Goal: Task Accomplishment & Management: Manage account settings

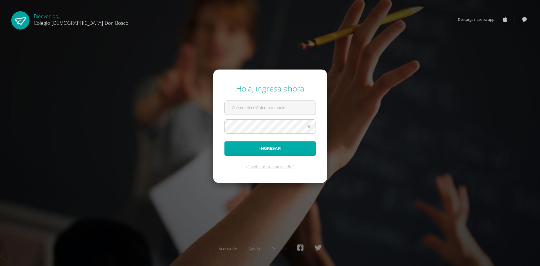
type input "[EMAIL_ADDRESS][DOMAIN_NAME]"
click at [280, 142] on button "Ingresar" at bounding box center [269, 148] width 91 height 14
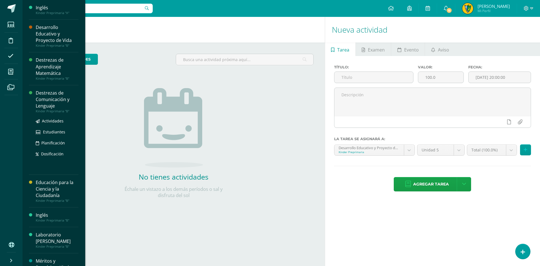
click at [47, 94] on div "Destrezas de Comunicación y Lenguaje" at bounding box center [57, 99] width 43 height 19
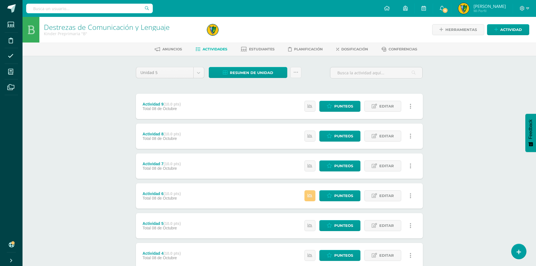
scroll to position [84, 0]
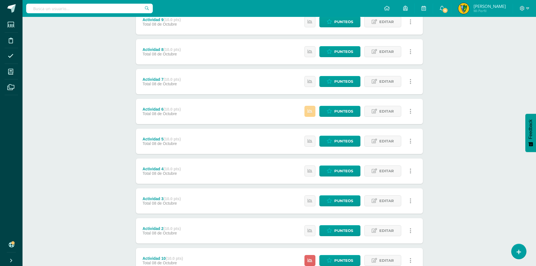
click at [313, 109] on link at bounding box center [309, 111] width 11 height 11
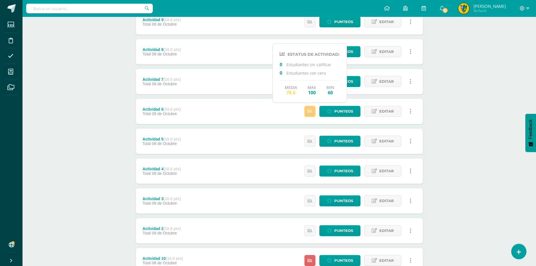
click at [269, 112] on div "Actividad 6 (10.0 pts) Total 08 de Octubre Punteos Editar Historial de activida…" at bounding box center [279, 111] width 287 height 25
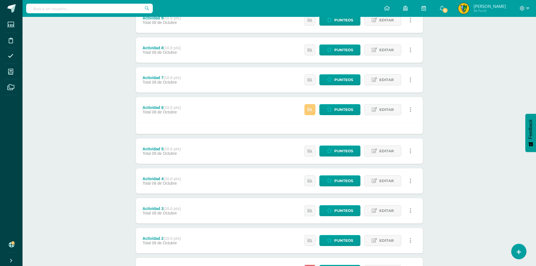
scroll to position [58, 0]
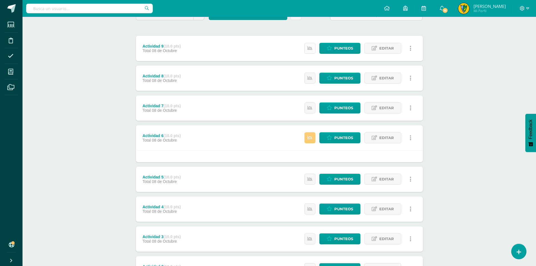
click at [311, 51] on link at bounding box center [309, 48] width 11 height 11
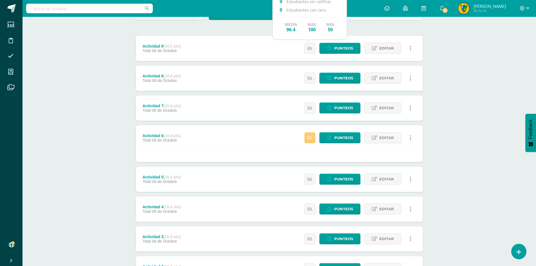
click at [254, 55] on div "Actividad 9 (10.0 pts) Total 08 de Octubre Punteos Editar Historial de activida…" at bounding box center [279, 48] width 287 height 25
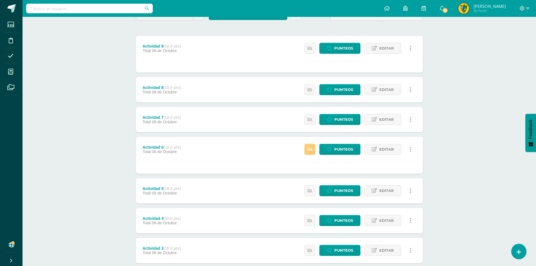
scroll to position [182, 0]
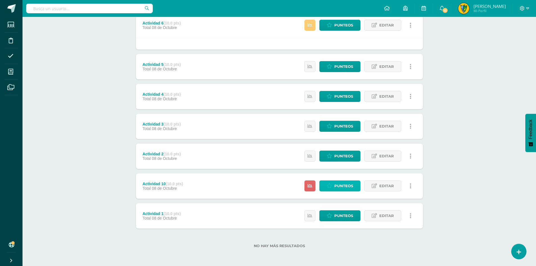
click at [337, 183] on span "Punteos" at bounding box center [343, 186] width 19 height 10
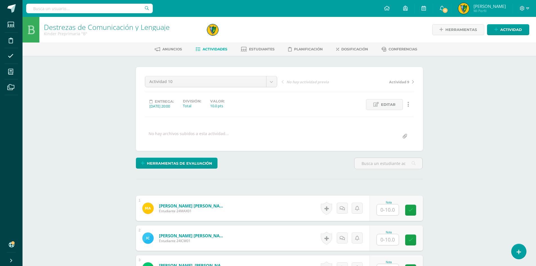
scroll to position [84, 0]
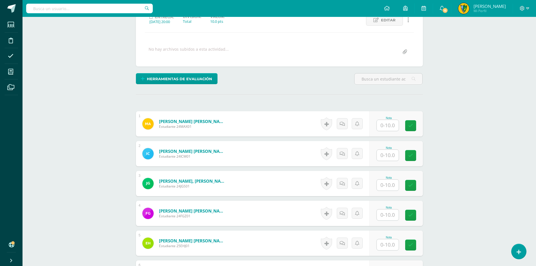
click at [387, 124] on input "text" at bounding box center [388, 125] width 22 height 11
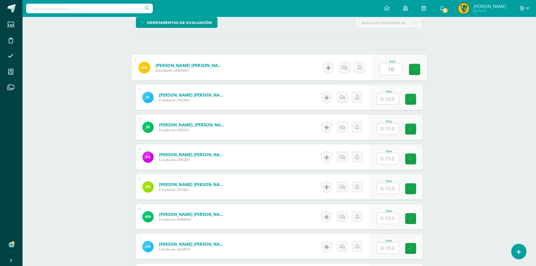
type input "10"
click at [393, 98] on input "text" at bounding box center [390, 98] width 23 height 11
type input "5"
click at [390, 129] on input "text" at bounding box center [388, 128] width 22 height 11
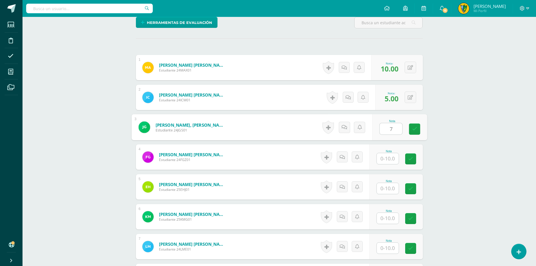
type input "7"
click at [393, 160] on input "text" at bounding box center [388, 158] width 22 height 11
type input "10"
click at [392, 191] on input "text" at bounding box center [388, 188] width 22 height 11
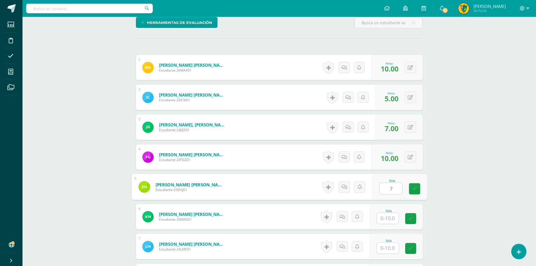
type input "7"
click at [393, 220] on input "text" at bounding box center [388, 218] width 22 height 11
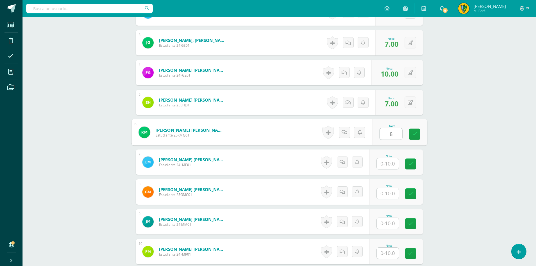
type input "8"
click at [390, 164] on input "text" at bounding box center [388, 163] width 22 height 11
type input "10"
click at [391, 194] on input "text" at bounding box center [388, 193] width 22 height 11
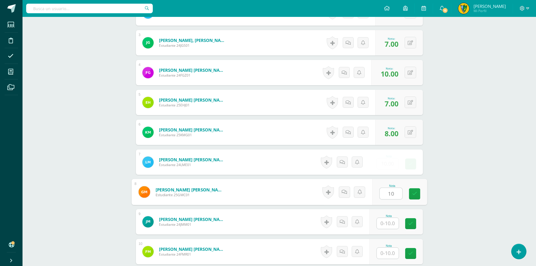
type input "10"
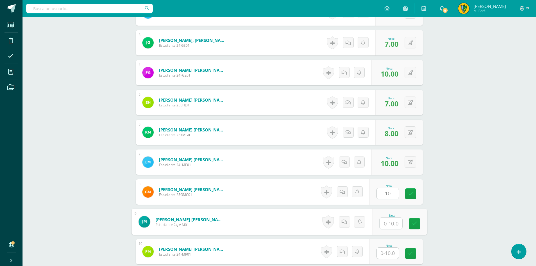
click at [389, 223] on input "text" at bounding box center [390, 223] width 23 height 11
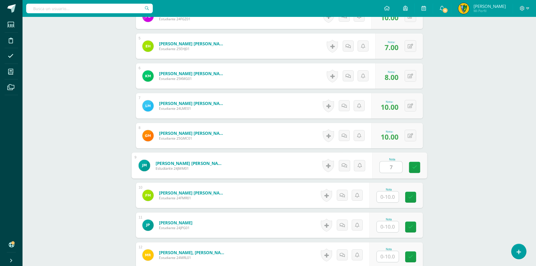
type input "7"
click at [387, 193] on input "text" at bounding box center [388, 196] width 22 height 11
type input "10"
click at [390, 227] on input "text" at bounding box center [388, 226] width 22 height 11
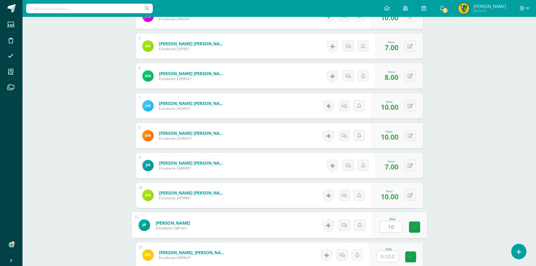
type input "10"
click at [390, 254] on input "text" at bounding box center [388, 256] width 22 height 11
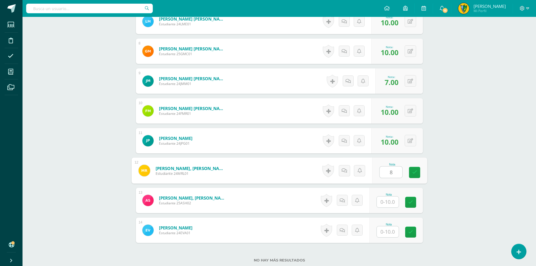
type input "8"
click at [389, 202] on input "text" at bounding box center [388, 201] width 22 height 11
type input "7"
click at [386, 231] on input "text" at bounding box center [388, 231] width 22 height 11
type input "7"
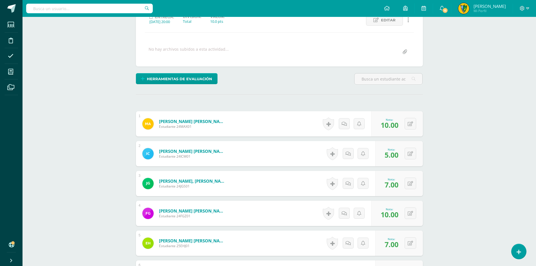
scroll to position [0, 0]
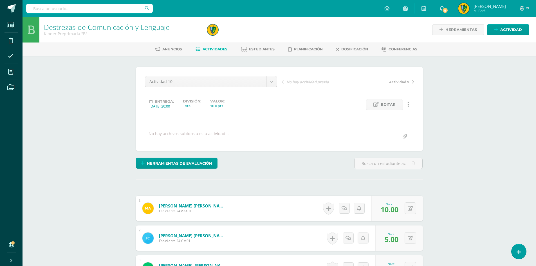
click at [221, 49] on span "Actividades" at bounding box center [215, 49] width 25 height 4
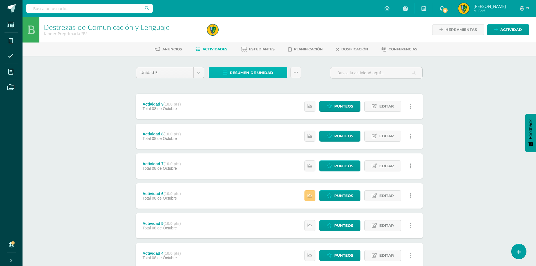
click at [274, 76] on link "Resumen de unidad" at bounding box center [248, 72] width 78 height 11
click at [257, 38] on link "Descargar como HTML" at bounding box center [248, 36] width 60 height 9
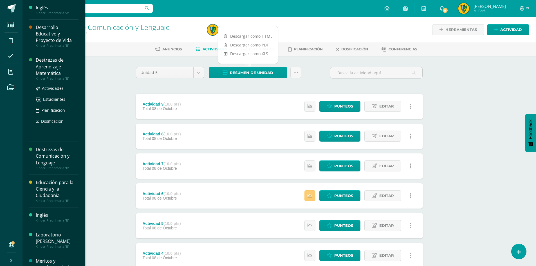
click at [42, 62] on div "Destrezas de Aprendizaje Matemática" at bounding box center [57, 66] width 43 height 19
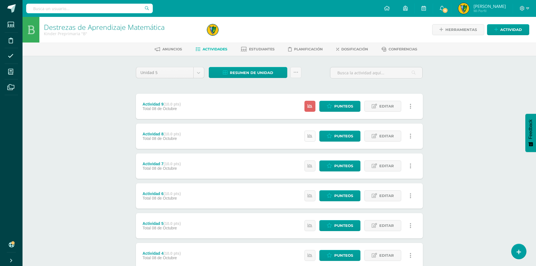
click at [306, 137] on link at bounding box center [309, 136] width 11 height 11
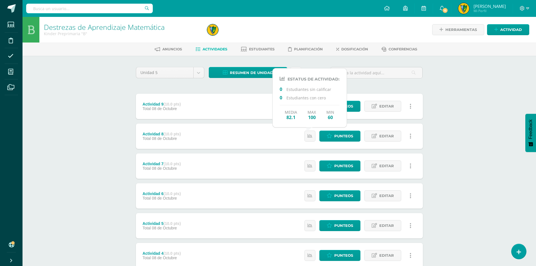
click at [264, 132] on div "Actividad 8 (10.0 pts) Total 08 de Octubre Punteos Editar Historial de activida…" at bounding box center [279, 135] width 287 height 25
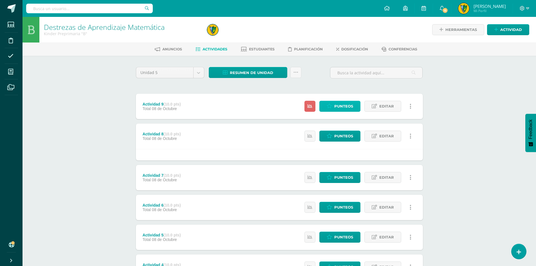
click at [347, 103] on span "Punteos" at bounding box center [343, 106] width 19 height 10
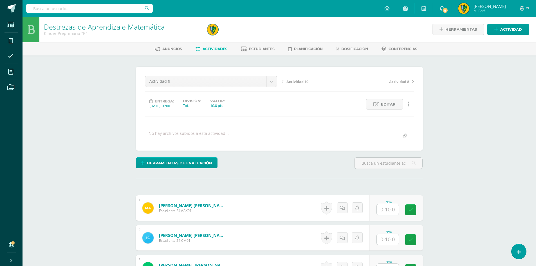
scroll to position [85, 0]
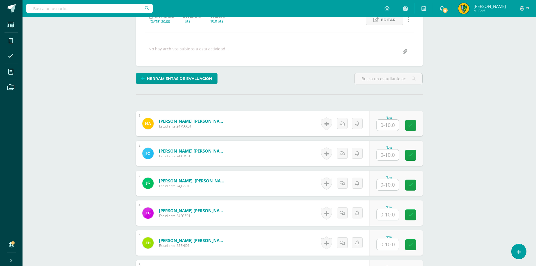
click at [383, 126] on input "text" at bounding box center [388, 125] width 22 height 11
type input "10"
click at [386, 159] on input "text" at bounding box center [388, 154] width 22 height 11
type input "8"
click at [386, 185] on input "text" at bounding box center [390, 184] width 23 height 11
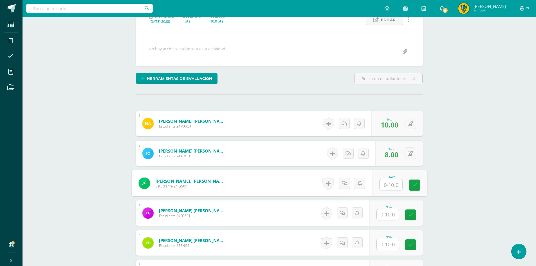
type input "7"
type input "10"
click at [390, 210] on input "text" at bounding box center [390, 214] width 23 height 11
type input "10"
click at [390, 244] on input "text" at bounding box center [390, 244] width 23 height 11
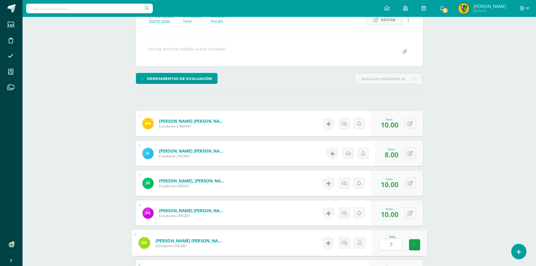
scroll to position [169, 0]
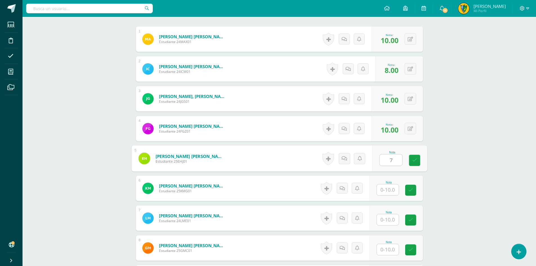
type input "7"
click at [390, 186] on input "text" at bounding box center [388, 189] width 22 height 11
type input "7"
click at [388, 222] on input "text" at bounding box center [390, 219] width 23 height 11
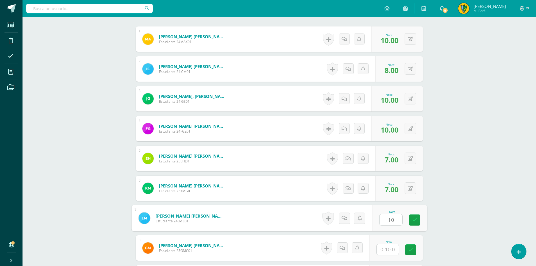
type input "10"
click at [387, 248] on input "text" at bounding box center [390, 249] width 23 height 11
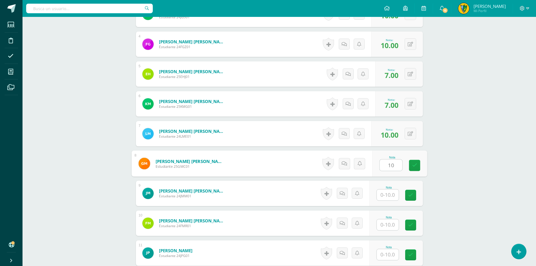
scroll to position [310, 0]
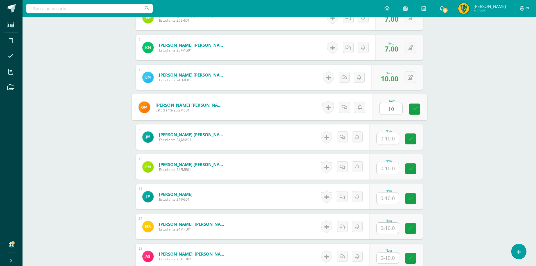
type input "10"
click at [392, 136] on input "text" at bounding box center [388, 138] width 22 height 11
type input "7"
click at [395, 167] on input "text" at bounding box center [388, 168] width 22 height 11
type input "1"
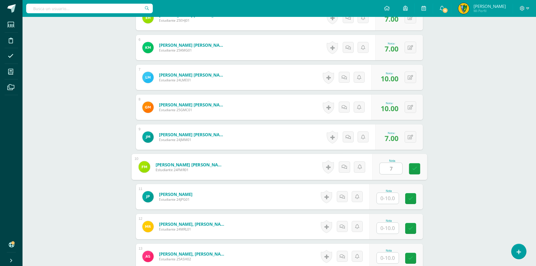
type input "7"
click at [394, 199] on input "text" at bounding box center [388, 198] width 22 height 11
type input "7"
click at [391, 228] on input "text" at bounding box center [388, 227] width 22 height 11
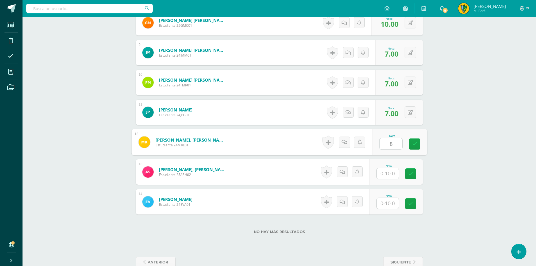
type input "8"
click at [386, 170] on input "text" at bounding box center [388, 173] width 22 height 11
type input "7"
click at [391, 202] on input "text" at bounding box center [388, 203] width 22 height 11
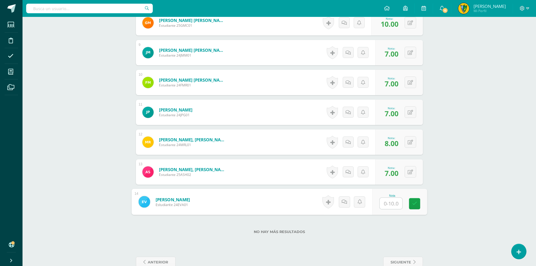
type input "7"
type input "8"
click at [166, 262] on span "anterior" at bounding box center [158, 262] width 21 height 10
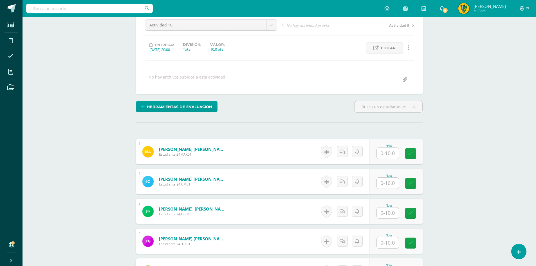
scroll to position [85, 0]
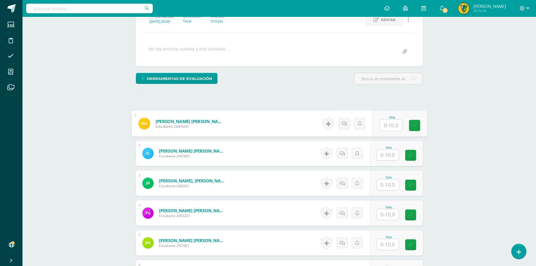
click at [393, 122] on input "text" at bounding box center [390, 125] width 23 height 11
type input "10"
click at [390, 154] on input "text" at bounding box center [388, 154] width 22 height 11
type input "7"
click at [384, 184] on input "text" at bounding box center [388, 184] width 22 height 11
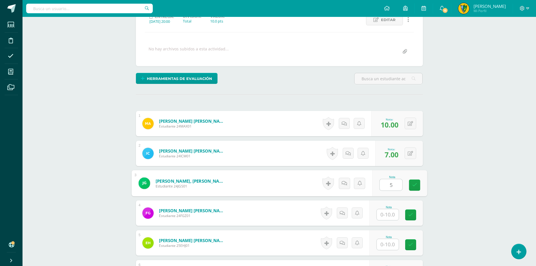
type input "5"
click at [394, 217] on input "text" at bounding box center [388, 214] width 22 height 11
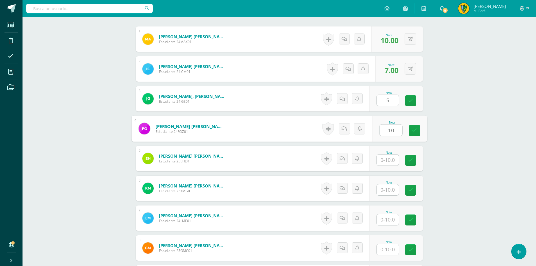
type input "10"
click at [386, 161] on input "text" at bounding box center [388, 159] width 22 height 11
type input "1"
type input "7"
click at [386, 188] on input "text" at bounding box center [390, 189] width 23 height 11
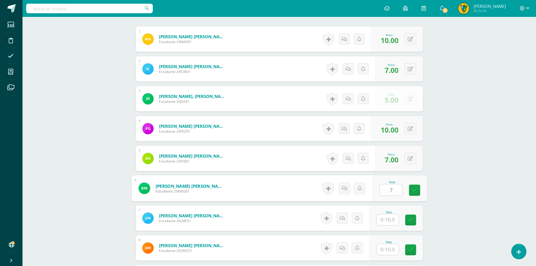
type input "7"
click at [395, 219] on input "text" at bounding box center [390, 219] width 23 height 11
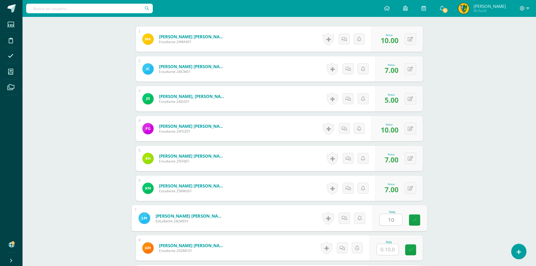
type input "10"
click at [389, 252] on input "text" at bounding box center [388, 249] width 22 height 11
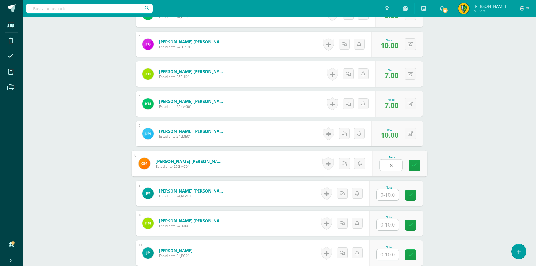
type input "8"
click at [383, 199] on input "text" at bounding box center [388, 194] width 22 height 11
type input "8"
click at [389, 226] on input "text" at bounding box center [388, 224] width 22 height 11
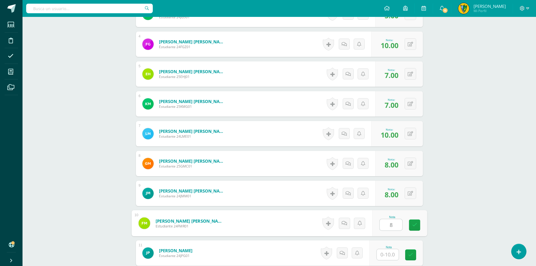
type input "8"
click at [391, 254] on input "text" at bounding box center [390, 254] width 23 height 11
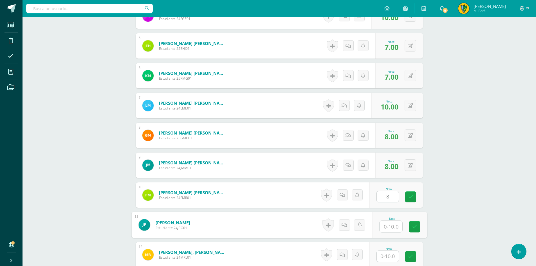
scroll to position [338, 0]
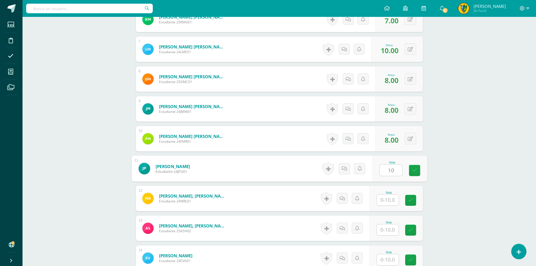
type input "10"
click at [386, 200] on input "text" at bounding box center [388, 199] width 22 height 11
type input "8"
click at [390, 232] on input "text" at bounding box center [390, 229] width 23 height 11
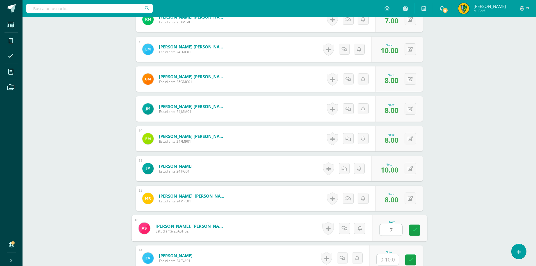
scroll to position [394, 0]
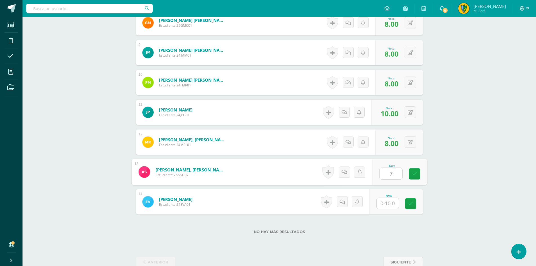
type input "7"
click at [392, 208] on input "text" at bounding box center [388, 203] width 22 height 11
type input "7"
click at [388, 230] on label "No hay más resultados" at bounding box center [279, 232] width 287 height 4
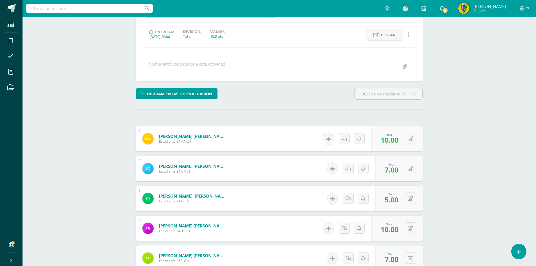
scroll to position [0, 0]
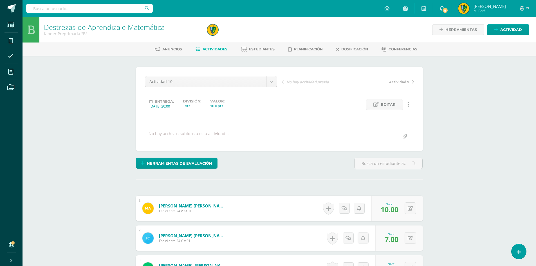
click at [212, 50] on span "Actividades" at bounding box center [215, 49] width 25 height 4
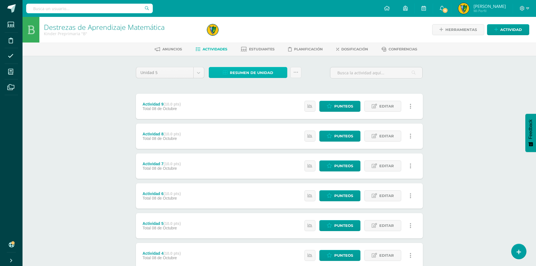
click at [263, 76] on span "Resumen de unidad" at bounding box center [251, 73] width 43 height 10
click at [250, 33] on link "Descargar como HTML" at bounding box center [248, 36] width 60 height 9
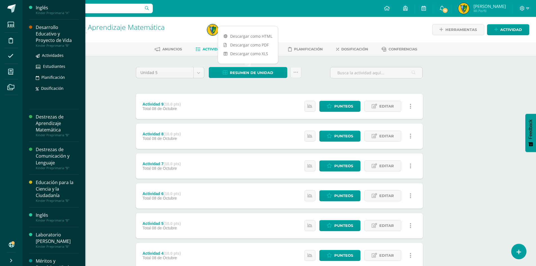
click at [43, 30] on div "Desarrollo Educativo y Proyecto de Vida" at bounding box center [57, 33] width 43 height 19
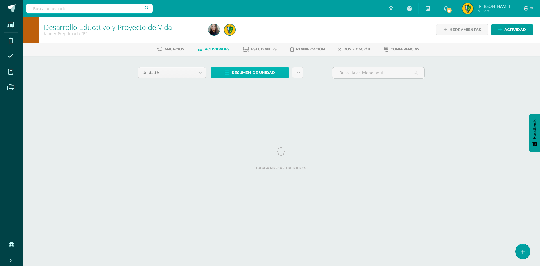
click at [264, 71] on span "Resumen de unidad" at bounding box center [253, 73] width 43 height 10
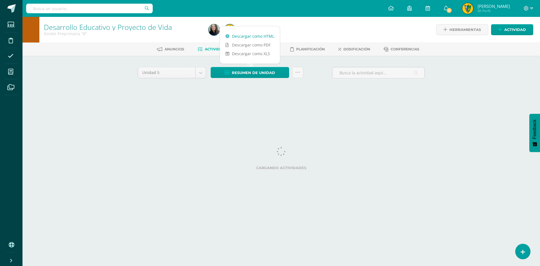
click at [259, 35] on link "Descargar como HTML" at bounding box center [250, 36] width 60 height 9
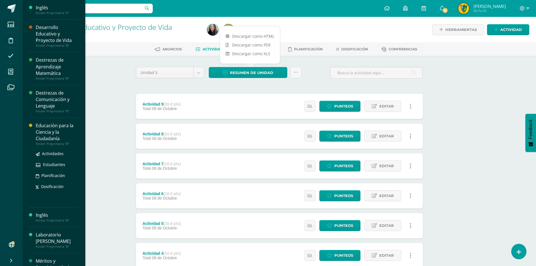
click at [46, 131] on div "Educación para la Ciencia y la Ciudadanía" at bounding box center [57, 131] width 43 height 19
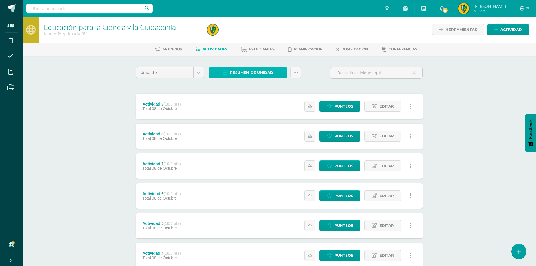
click at [258, 76] on span "Resumen de unidad" at bounding box center [251, 73] width 43 height 10
click at [249, 37] on link "Descargar como HTML" at bounding box center [248, 36] width 60 height 9
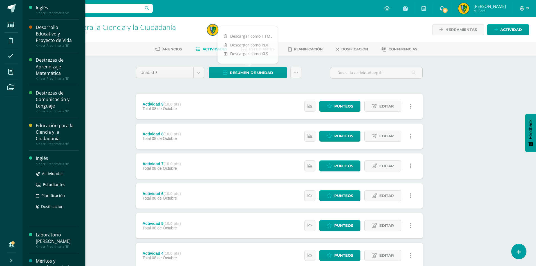
click at [51, 159] on div "Inglés" at bounding box center [57, 158] width 43 height 6
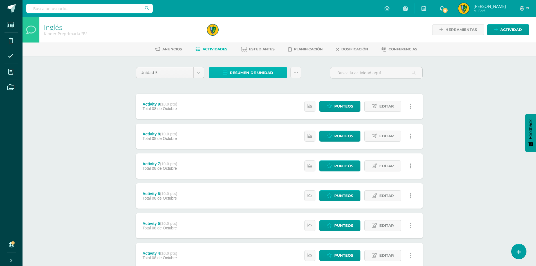
click at [268, 69] on span "Resumen de unidad" at bounding box center [251, 73] width 43 height 10
click at [273, 36] on link "Descargar como HTML" at bounding box center [248, 36] width 60 height 9
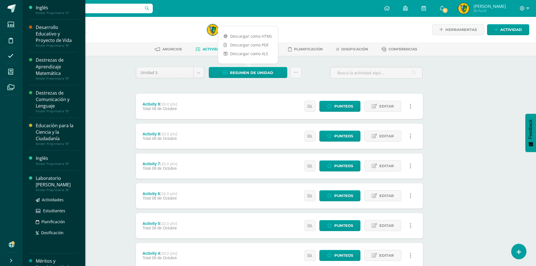
click at [49, 181] on div "Laboratorio [PERSON_NAME]" at bounding box center [57, 181] width 43 height 13
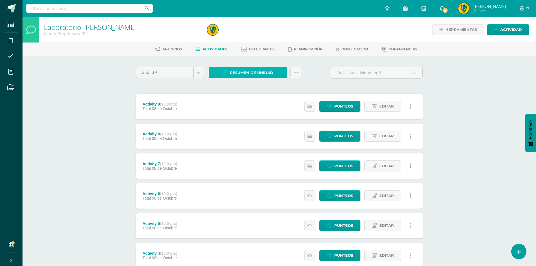
click at [266, 71] on span "Resumen de unidad" at bounding box center [251, 73] width 43 height 10
click at [270, 36] on link "Descargar como HTML" at bounding box center [248, 36] width 60 height 9
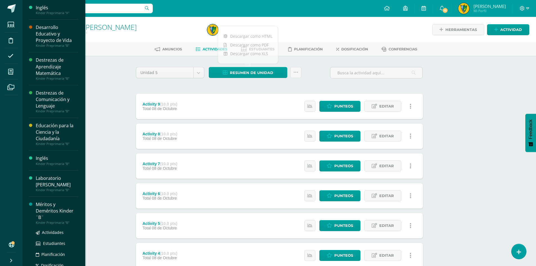
click at [46, 205] on div "Méritos y Deméritos Kinder ¨B¨" at bounding box center [57, 210] width 43 height 19
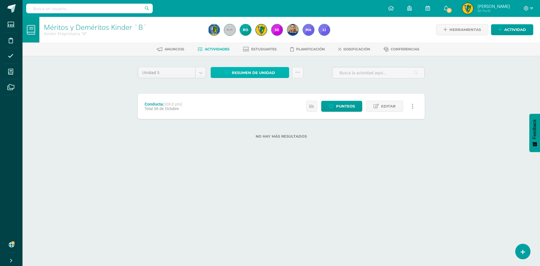
click at [259, 68] on span "Resumen de unidad" at bounding box center [253, 73] width 43 height 10
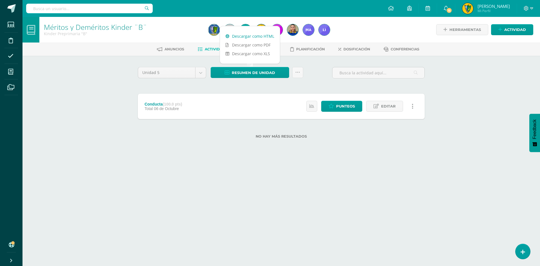
click at [259, 33] on link "Descargar como HTML" at bounding box center [250, 36] width 60 height 9
